Goal: Check status

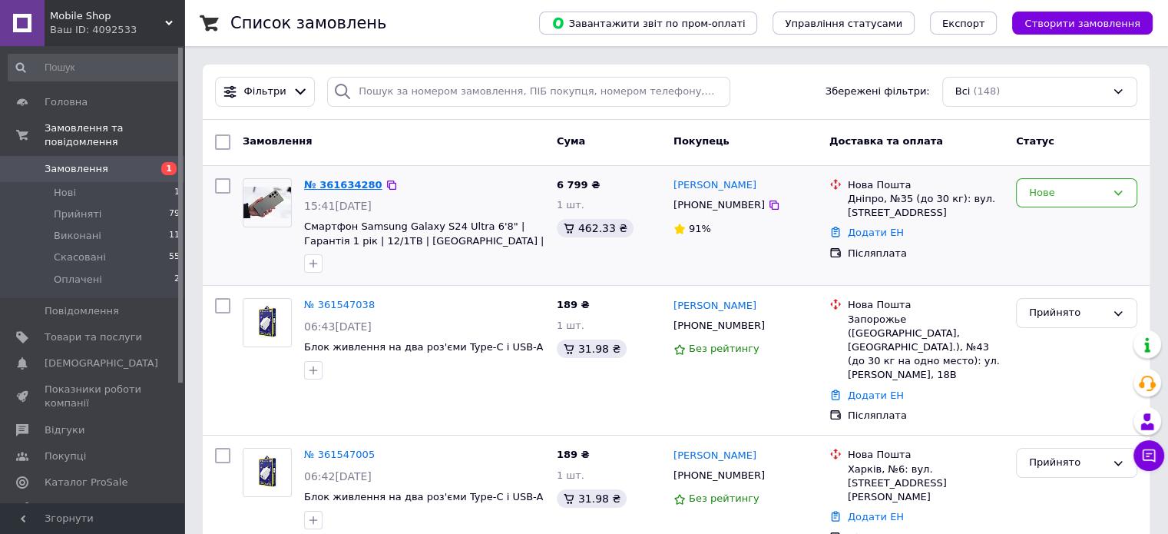
click at [350, 190] on link "№ 361634280" at bounding box center [343, 185] width 78 height 12
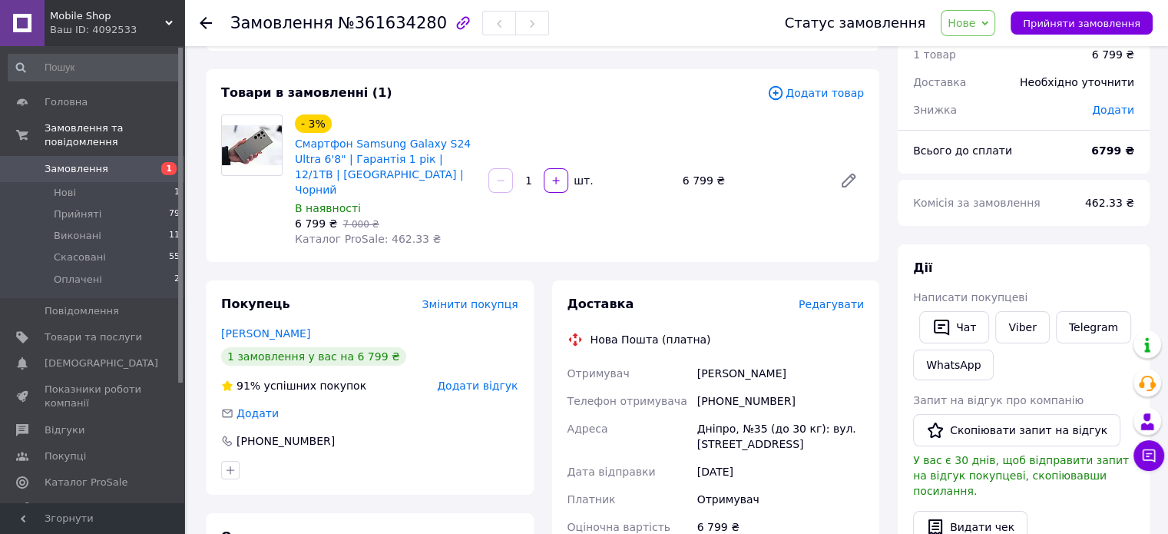
scroll to position [77, 0]
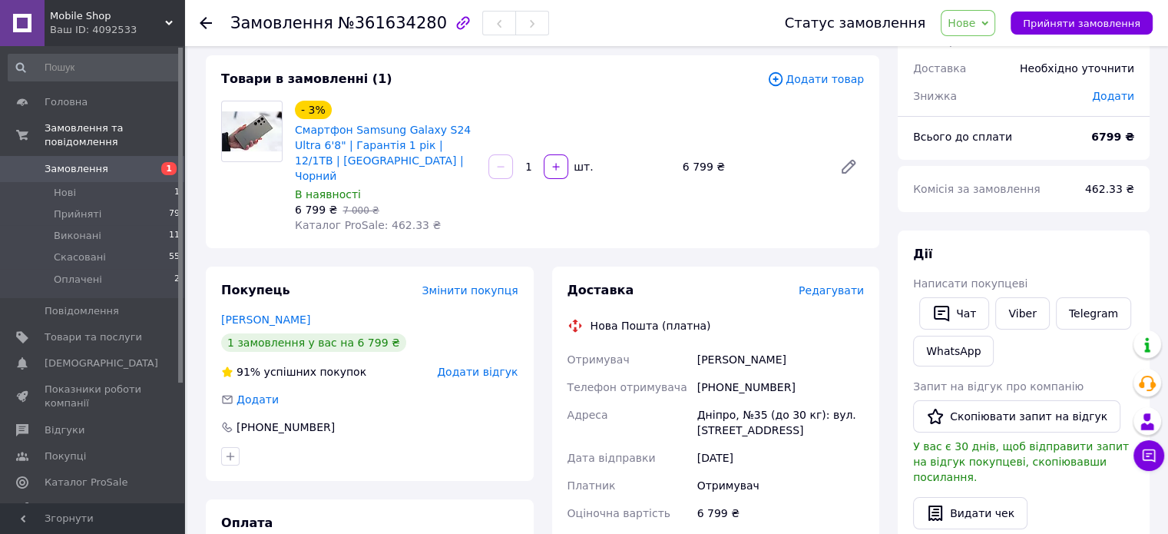
click at [730, 349] on div "[PERSON_NAME]" at bounding box center [780, 360] width 173 height 28
copy div "[PERSON_NAME]"
click at [732, 374] on div "[PHONE_NUMBER]" at bounding box center [780, 387] width 173 height 28
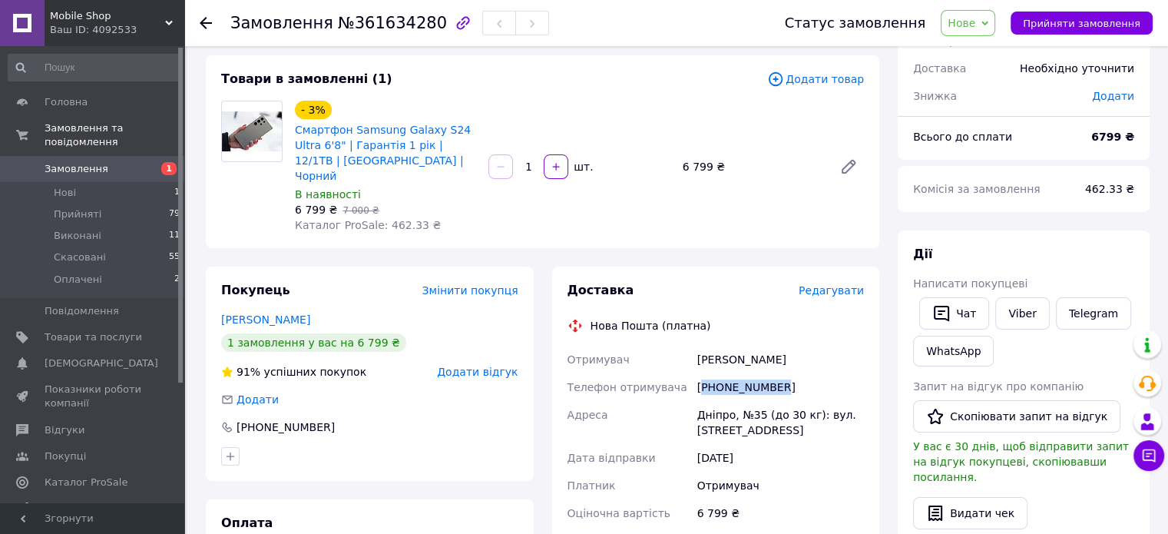
click at [732, 374] on div "[PHONE_NUMBER]" at bounding box center [780, 387] width 173 height 28
copy div "380990517485"
click at [712, 401] on div "Дніпро, №35 (до 30 кг): вул. [STREET_ADDRESS]" at bounding box center [780, 422] width 173 height 43
copy div "Дніпро"
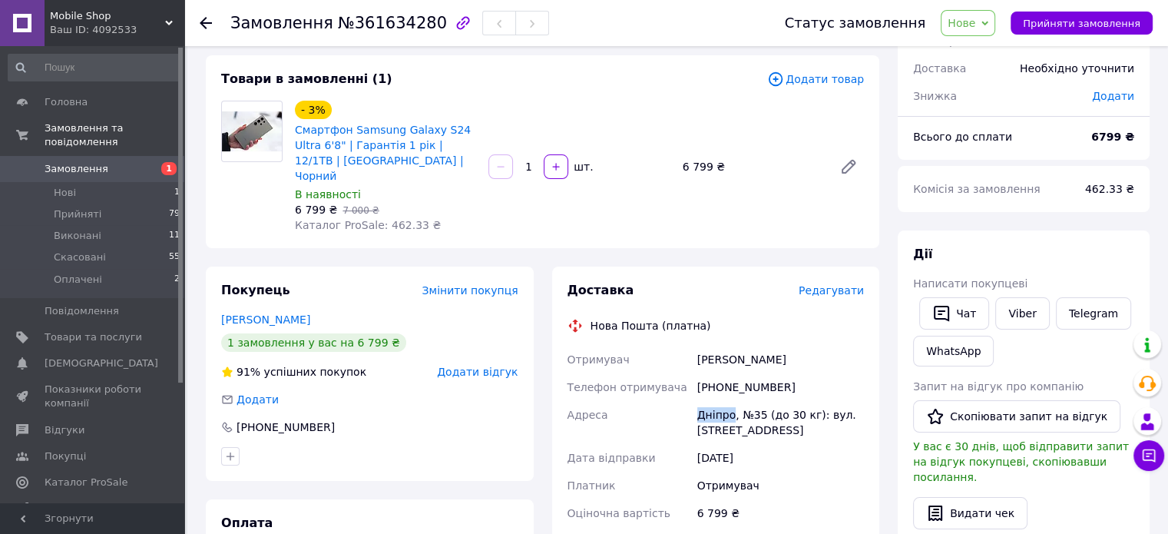
click at [729, 407] on div "Дніпро, №35 (до 30 кг): вул. [STREET_ADDRESS]" at bounding box center [780, 422] width 173 height 43
